Goal: Transaction & Acquisition: Obtain resource

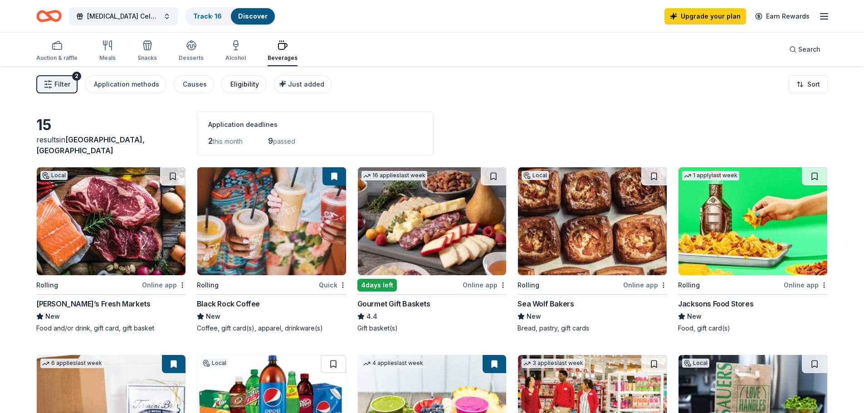
click at [235, 86] on div "Eligibility" at bounding box center [245, 84] width 29 height 11
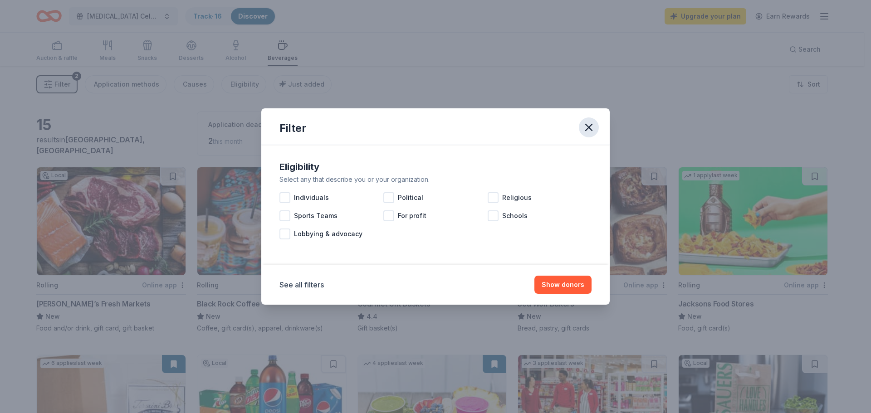
click at [584, 130] on icon "button" at bounding box center [589, 127] width 13 height 13
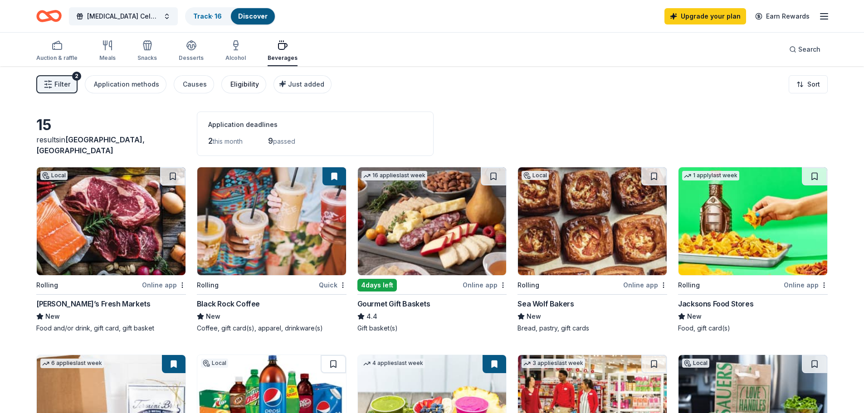
click at [232, 86] on div "Eligibility" at bounding box center [245, 84] width 29 height 11
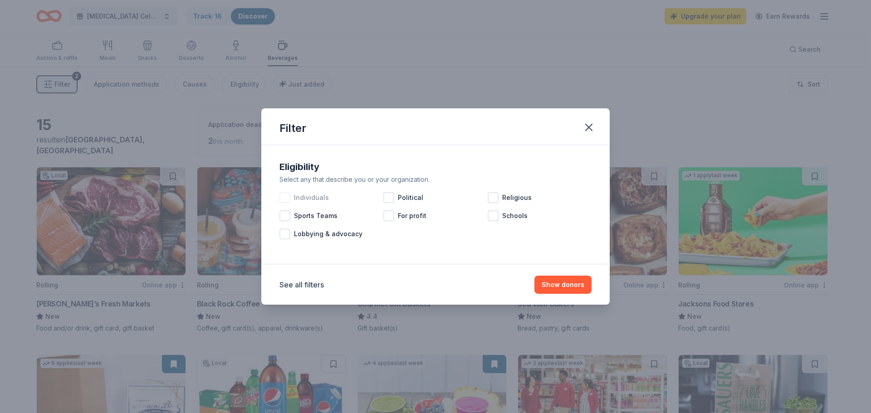
click at [283, 198] on div at bounding box center [285, 197] width 11 height 11
click at [556, 285] on button "Show 14 donors" at bounding box center [559, 285] width 64 height 18
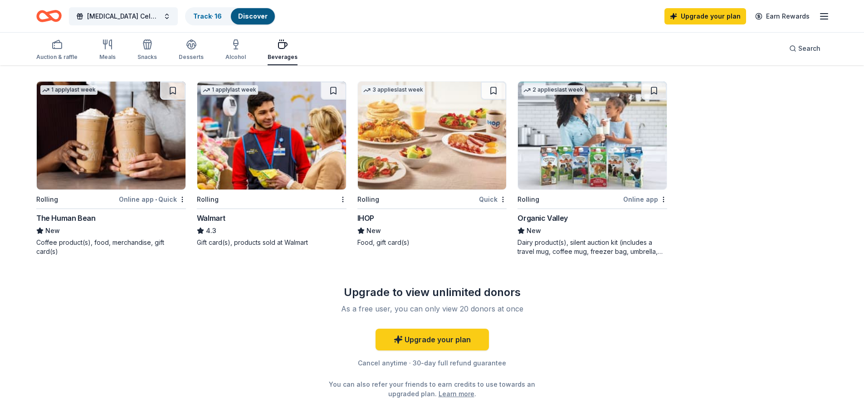
scroll to position [442, 0]
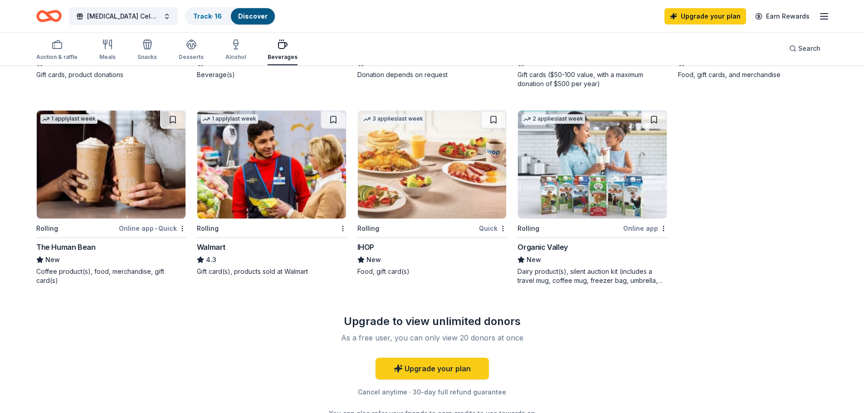
click at [266, 181] on img at bounding box center [271, 165] width 149 height 108
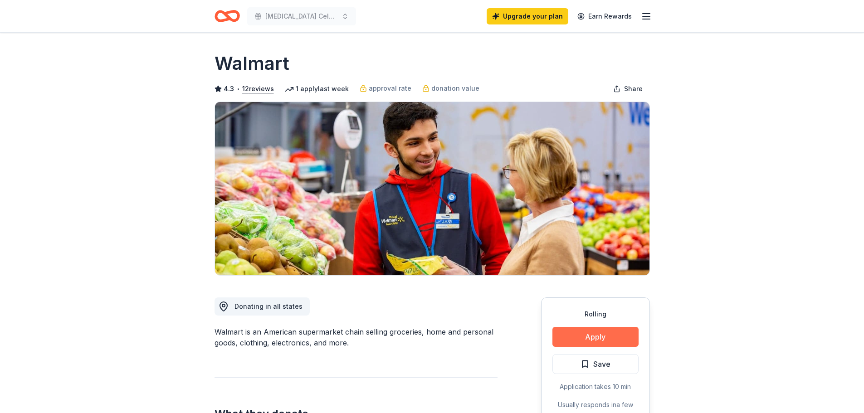
click at [583, 337] on button "Apply" at bounding box center [596, 337] width 86 height 20
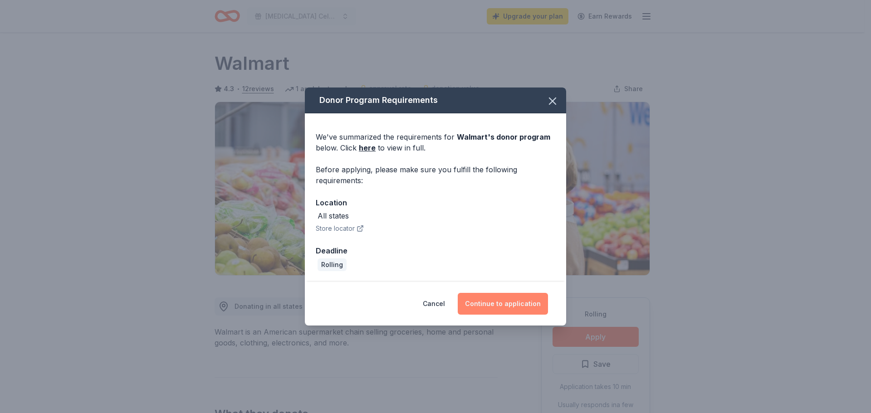
click at [500, 301] on button "Continue to application" at bounding box center [503, 304] width 90 height 22
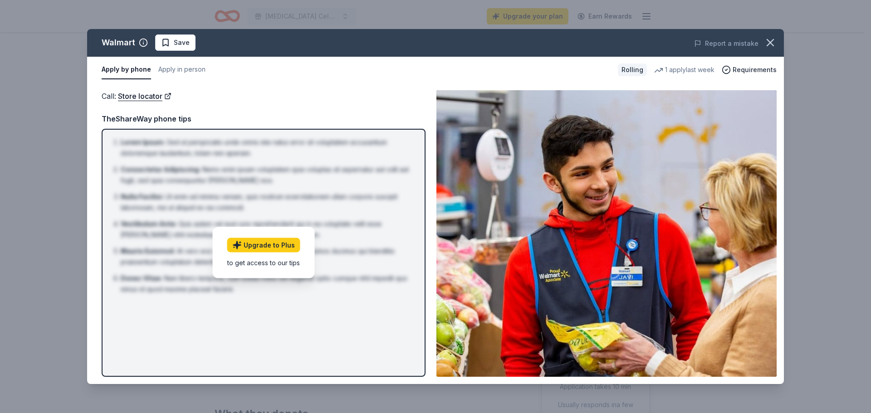
drag, startPoint x: 773, startPoint y: 41, endPoint x: 328, endPoint y: 77, distance: 446.6
click at [422, 77] on div "Walmart Save Report a mistake Apply by phone Apply in person Rolling 1 apply la…" at bounding box center [435, 206] width 697 height 355
click at [765, 44] on icon "button" at bounding box center [770, 42] width 13 height 13
